Goal: Task Accomplishment & Management: Use online tool/utility

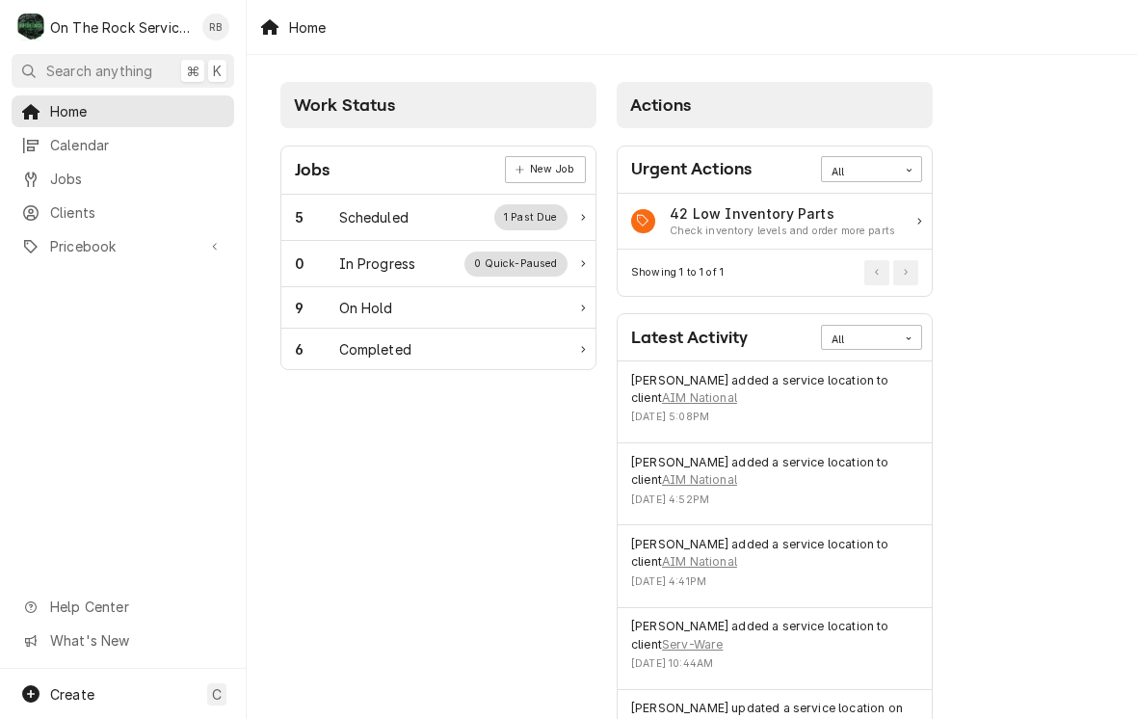
click at [370, 225] on div "Scheduled" at bounding box center [373, 217] width 69 height 20
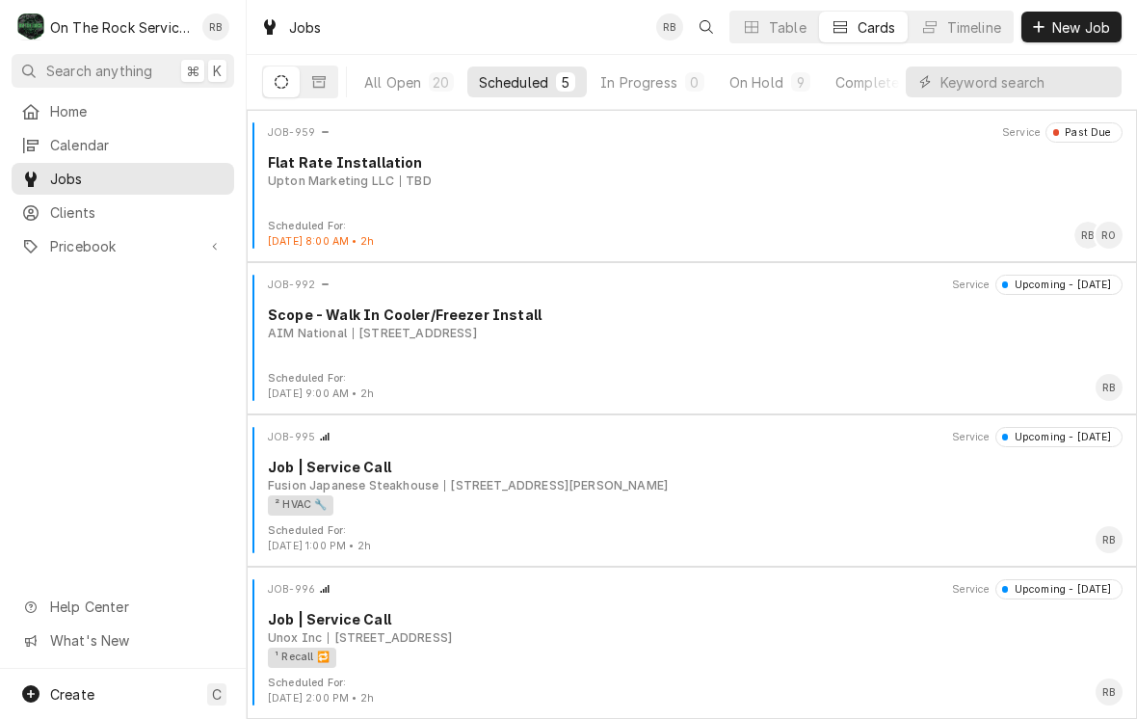
click at [477, 332] on div "[STREET_ADDRESS]" at bounding box center [415, 333] width 124 height 17
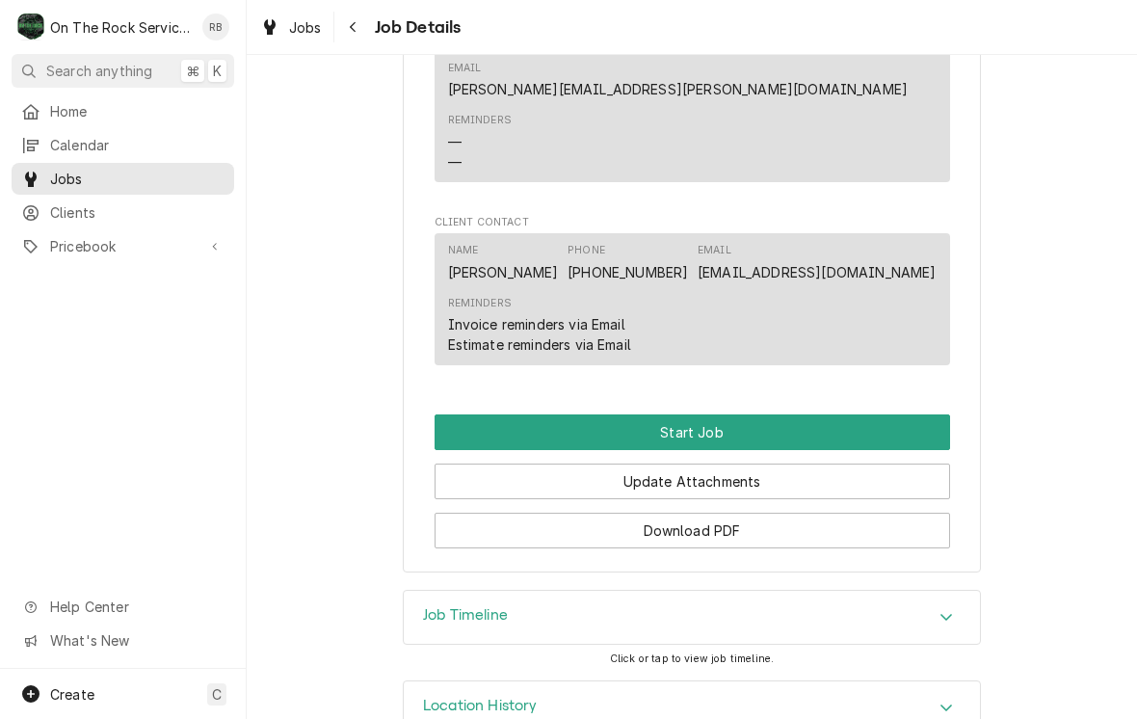
scroll to position [1280, 0]
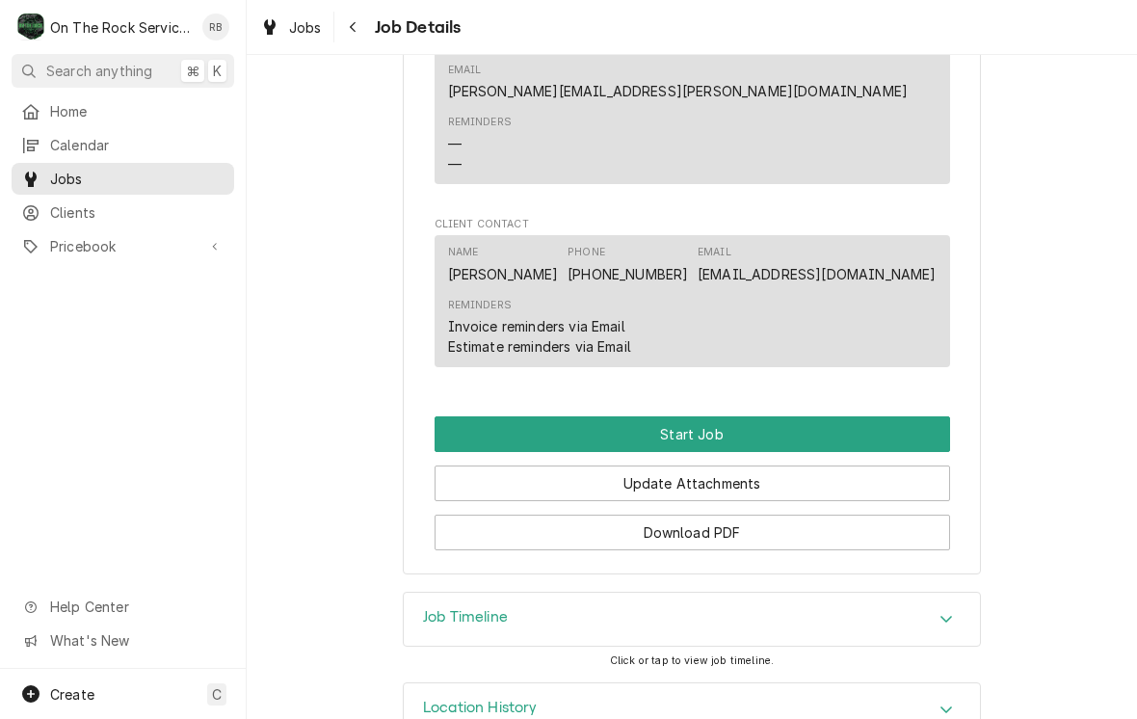
click at [833, 416] on button "Start Job" at bounding box center [693, 434] width 516 height 36
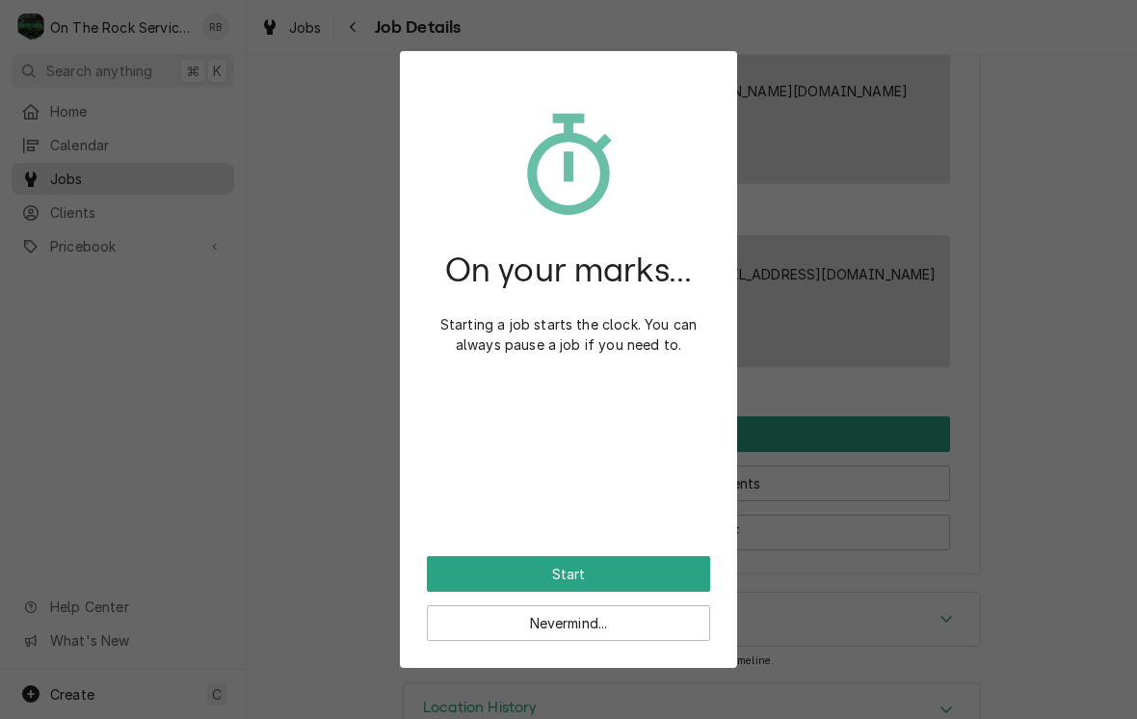
click at [621, 564] on button "Start" at bounding box center [568, 574] width 283 height 36
